Goal: Check status: Check status

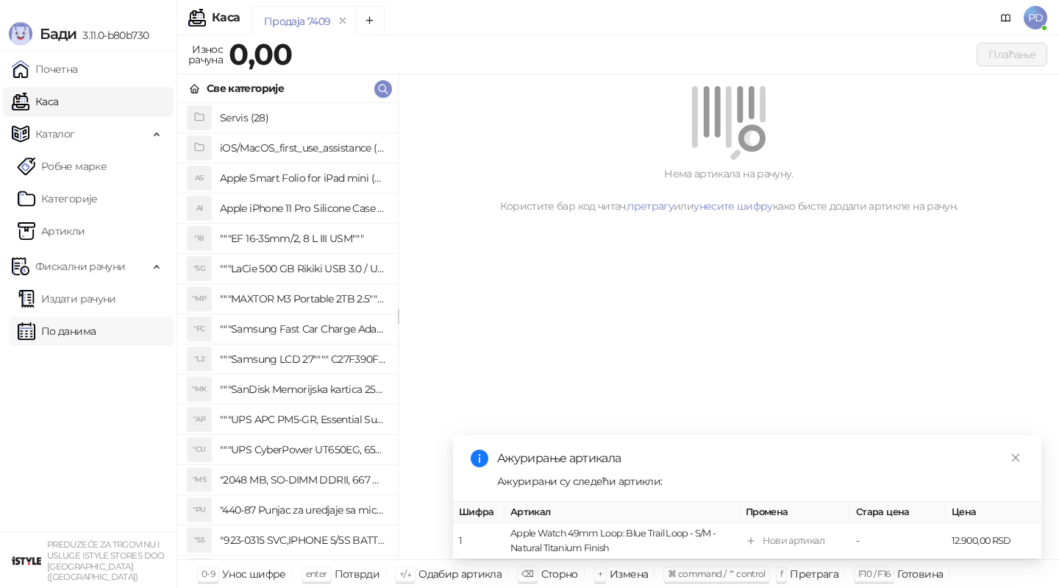
click at [95, 321] on link "По данима" at bounding box center [57, 330] width 78 height 29
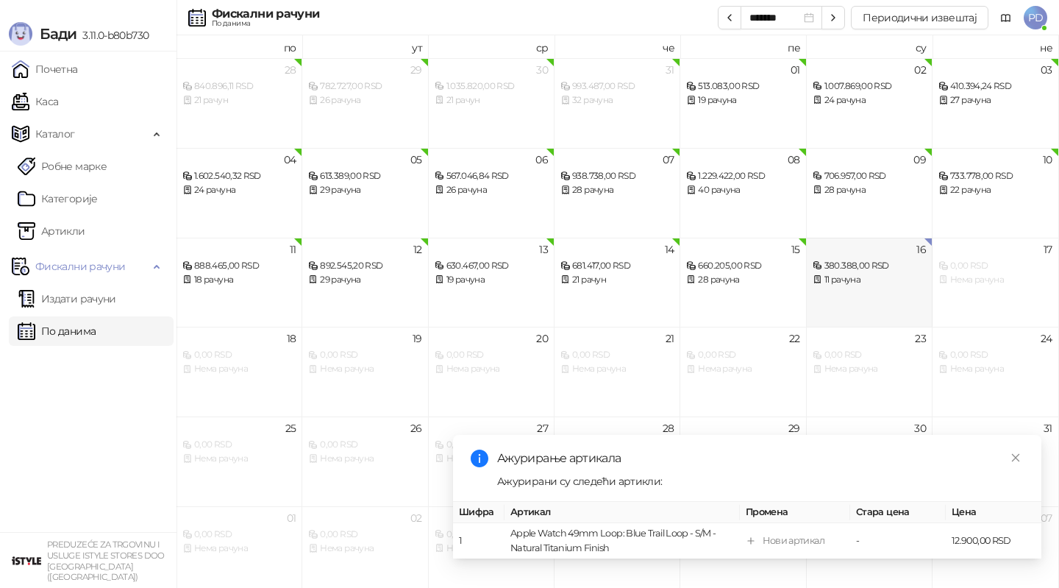
click at [850, 302] on div "16 380.388,00 RSD 11 рачуна" at bounding box center [870, 283] width 126 height 90
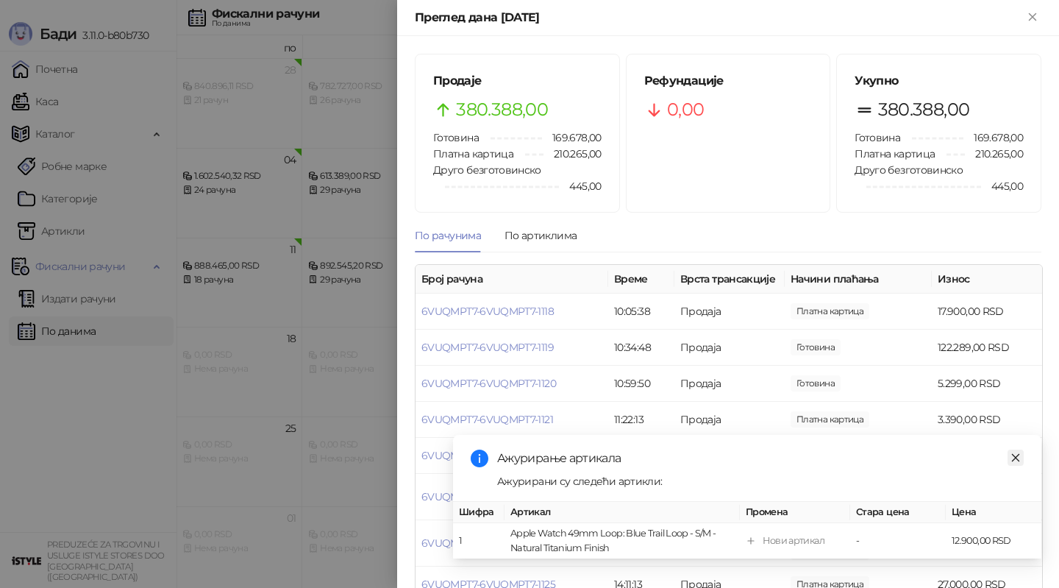
click at [1016, 458] on icon "close" at bounding box center [1016, 457] width 8 height 8
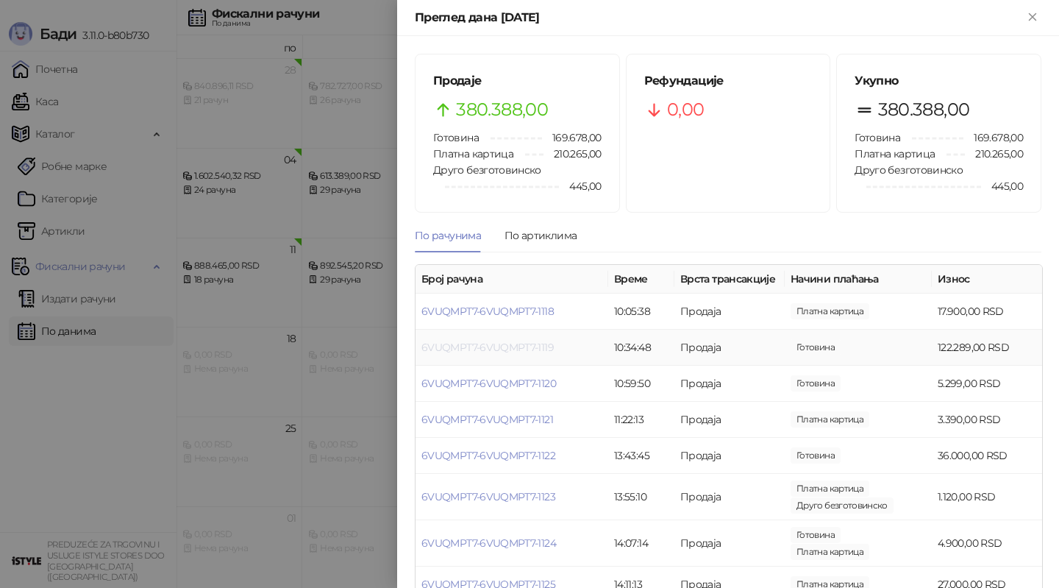
click at [510, 348] on link "6VUQMPT7-6VUQMPT7-1119" at bounding box center [488, 347] width 132 height 13
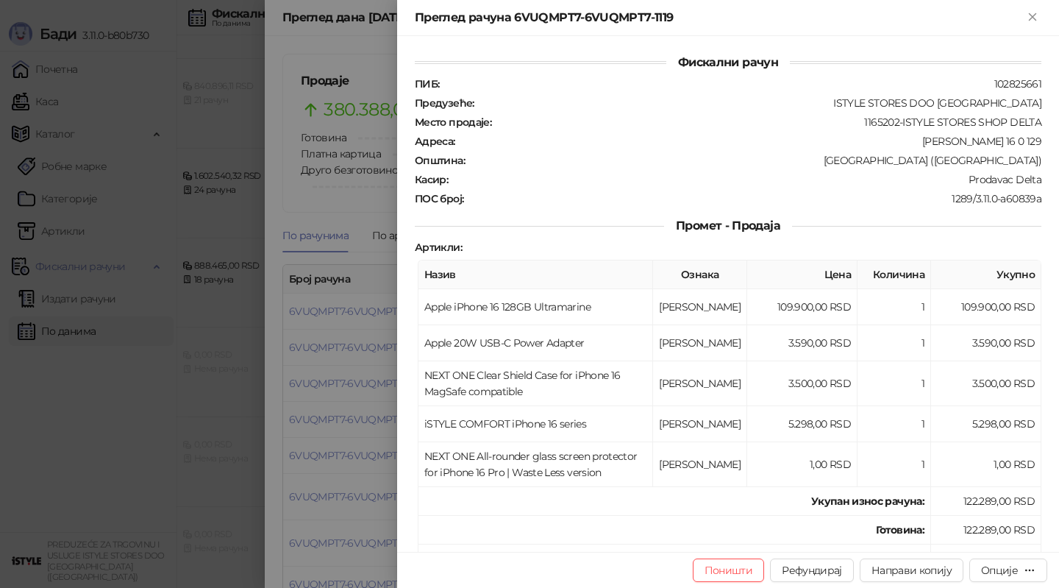
click at [363, 342] on div at bounding box center [529, 294] width 1059 height 588
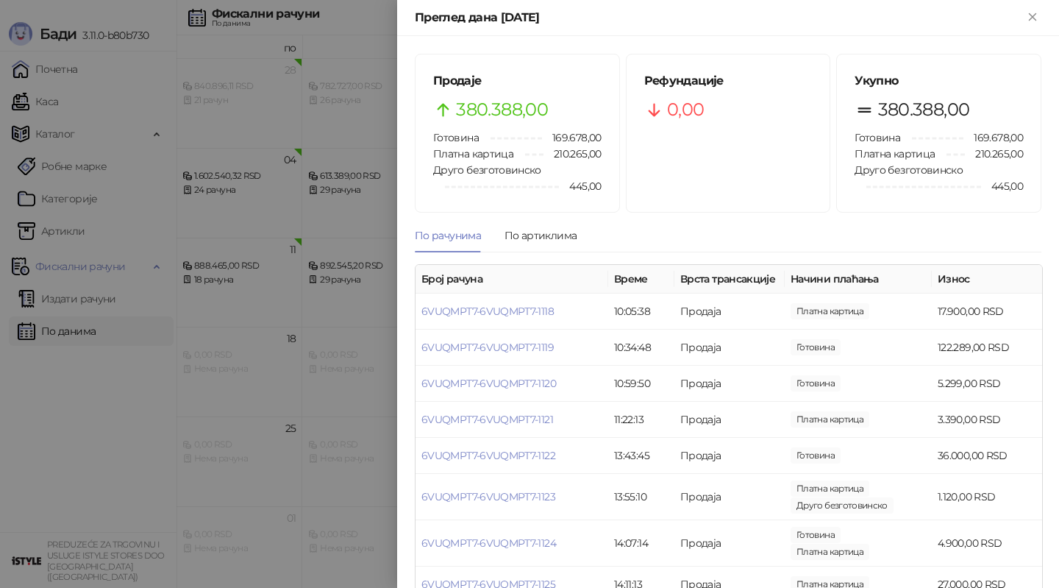
click at [217, 366] on div at bounding box center [529, 294] width 1059 height 588
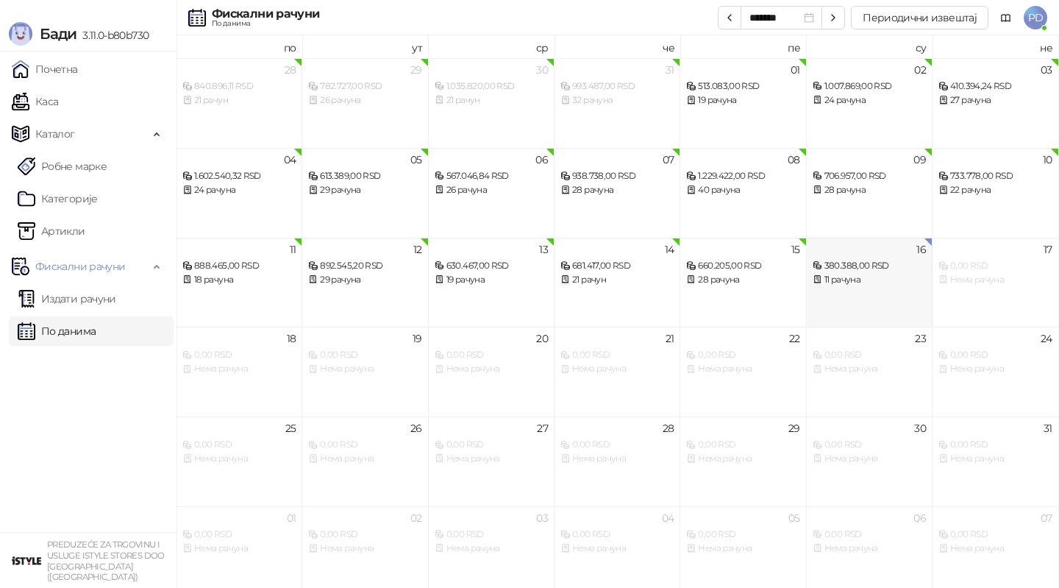
click at [869, 293] on div "16 380.388,00 RSD 11 рачуна" at bounding box center [870, 283] width 126 height 90
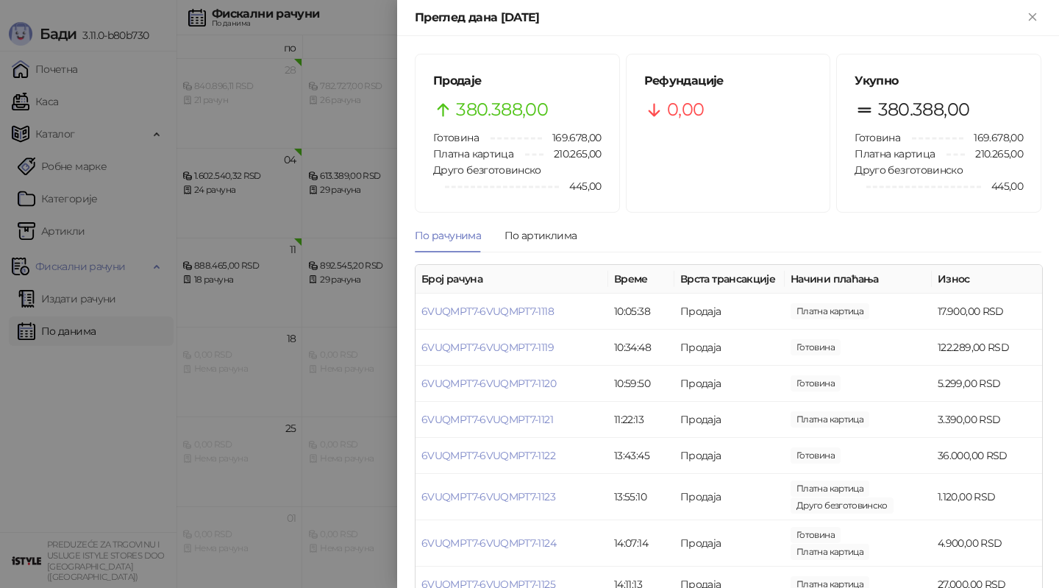
click at [345, 270] on div at bounding box center [529, 294] width 1059 height 588
